Goal: Information Seeking & Learning: Check status

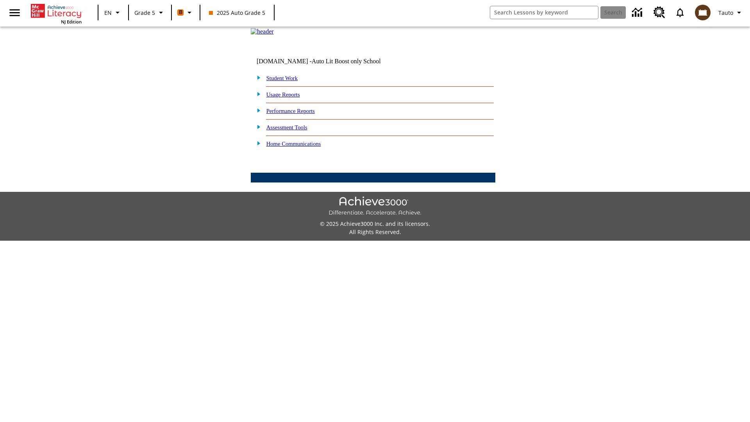
click at [299, 114] on link "Performance Reports" at bounding box center [291, 111] width 48 height 6
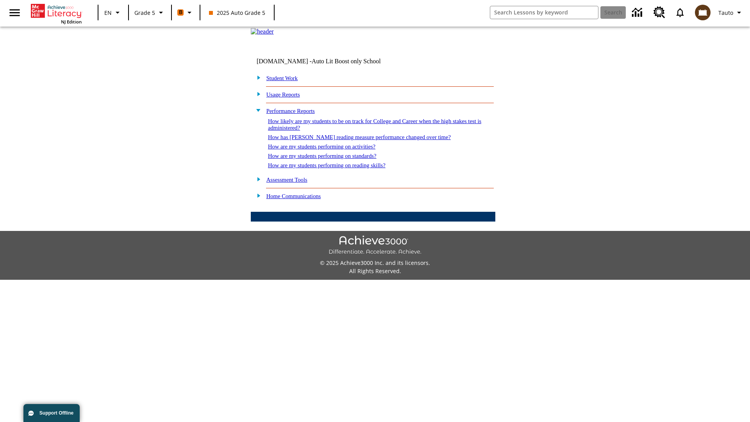
click at [329, 150] on link "How are my students performing on activities?" at bounding box center [321, 146] width 107 height 6
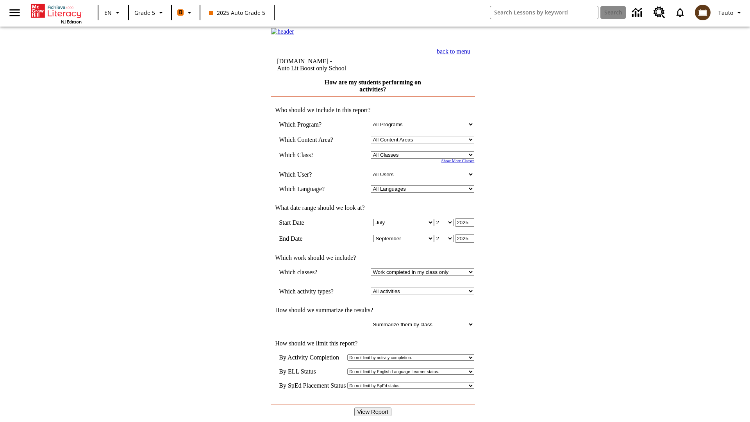
click at [424, 159] on select "Select a Class: All Classes 2025 Auto Grade 5 OL 2025 Auto Grade 6" at bounding box center [423, 154] width 104 height 7
select select "11133131"
